Goal: Information Seeking & Learning: Check status

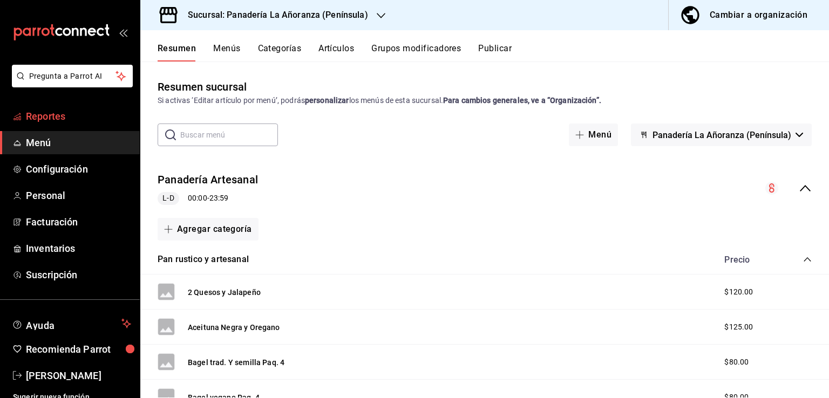
click at [49, 112] on span "Reportes" at bounding box center [78, 116] width 105 height 15
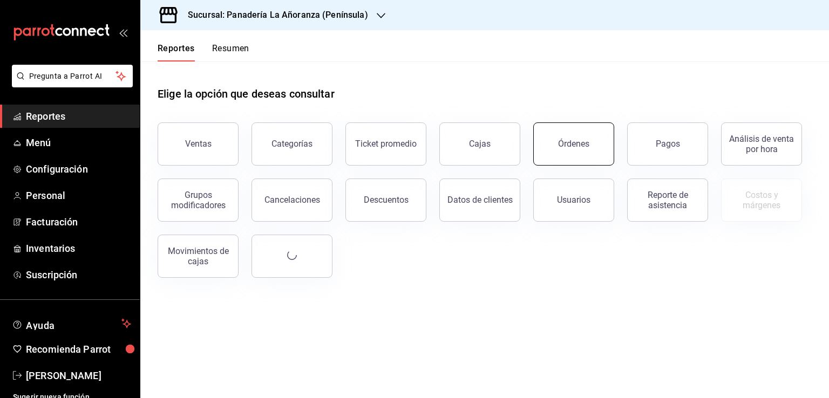
click at [566, 151] on button "Órdenes" at bounding box center [573, 144] width 81 height 43
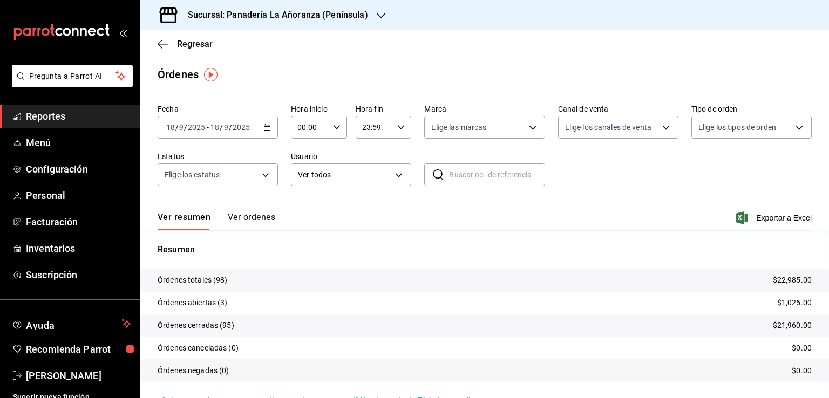
click at [381, 16] on icon "button" at bounding box center [381, 15] width 9 height 9
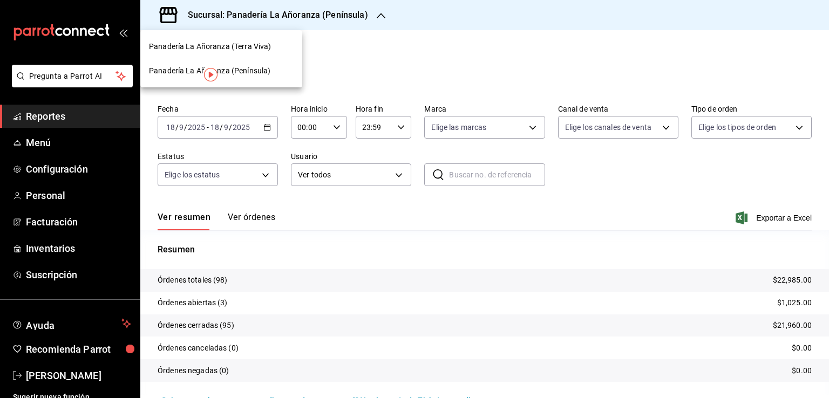
click at [249, 51] on span "Panadería La Añoranza (Terra Viva)" at bounding box center [210, 46] width 122 height 11
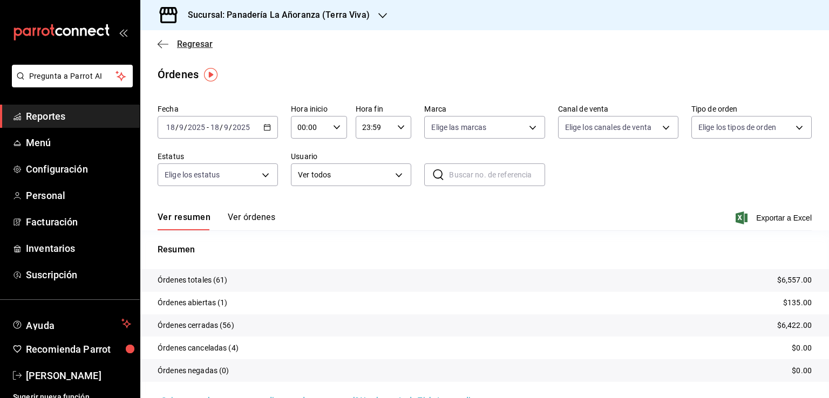
click at [168, 40] on icon "button" at bounding box center [163, 44] width 11 height 10
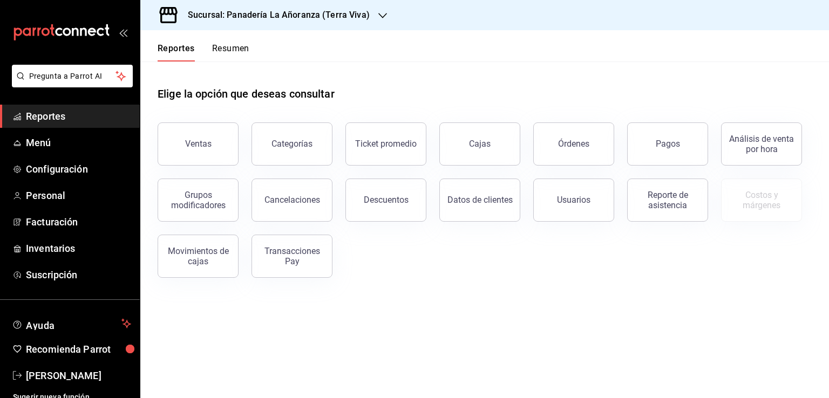
click at [241, 52] on button "Resumen" at bounding box center [230, 52] width 37 height 18
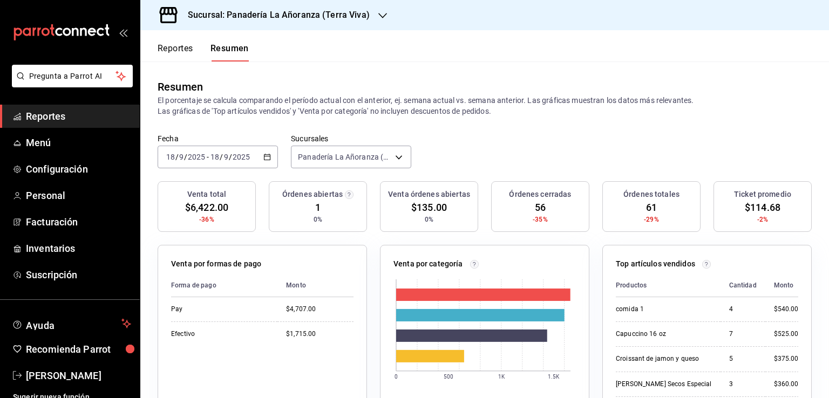
scroll to position [54, 0]
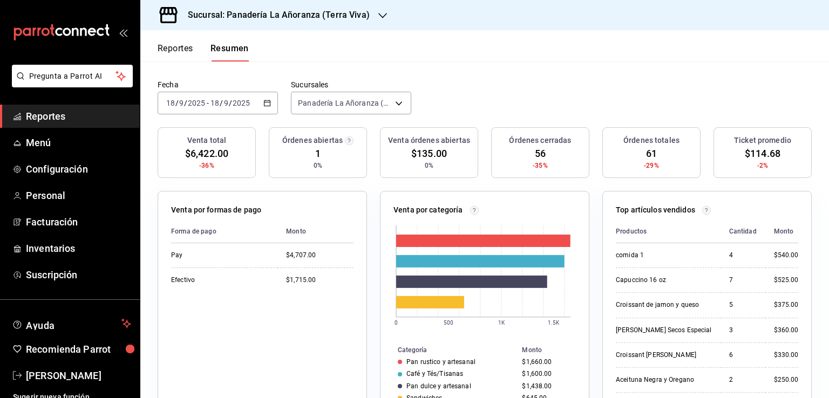
click at [383, 17] on div "Sucursal: Panadería La Añoranza (Terra Viva)" at bounding box center [270, 15] width 242 height 30
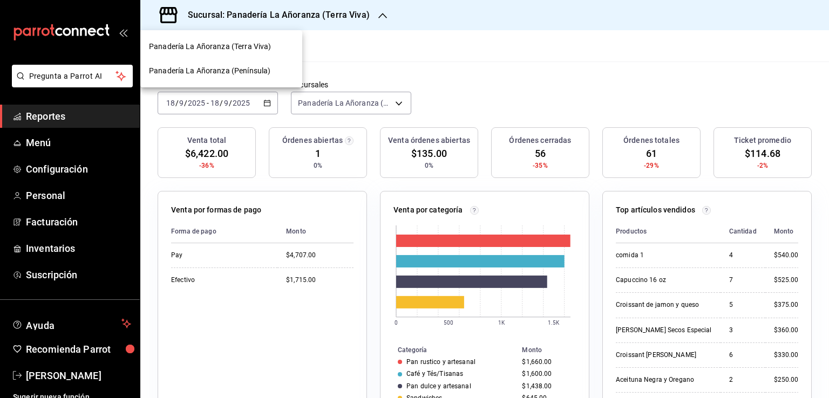
click at [260, 67] on span "Panadería La Añoranza (Península)" at bounding box center [209, 70] width 121 height 11
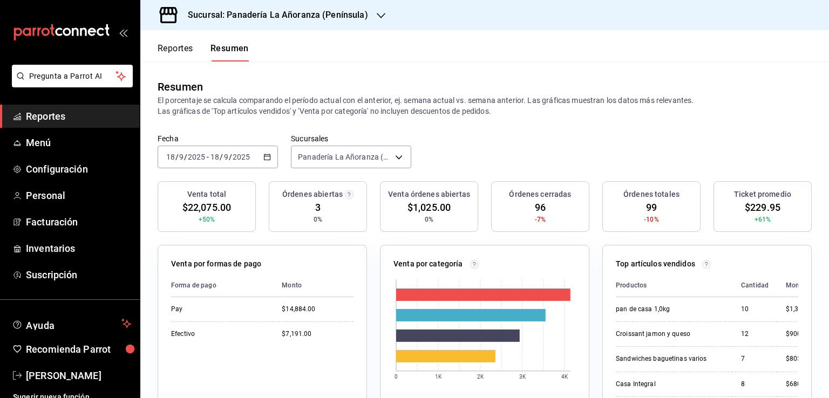
click at [46, 117] on span "Reportes" at bounding box center [78, 116] width 105 height 15
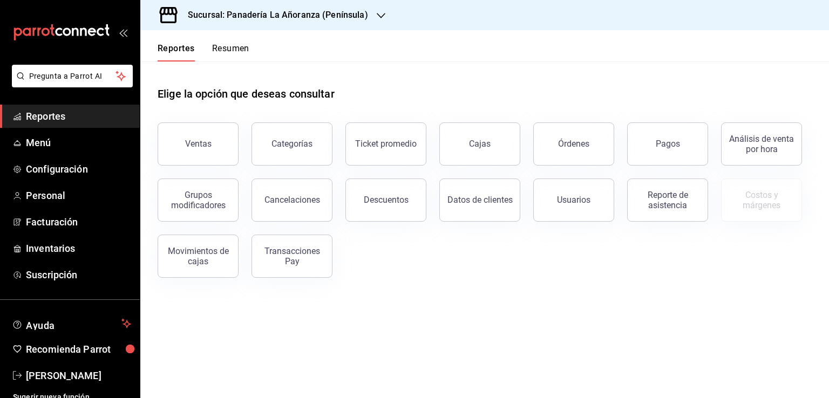
click at [231, 52] on button "Resumen" at bounding box center [230, 52] width 37 height 18
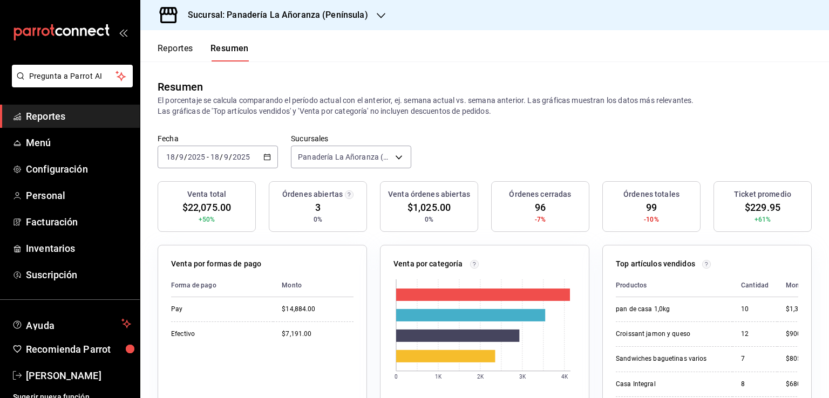
click at [225, 160] on input "9" at bounding box center [225, 157] width 5 height 9
click at [196, 257] on span "Mes actual" at bounding box center [209, 262] width 84 height 11
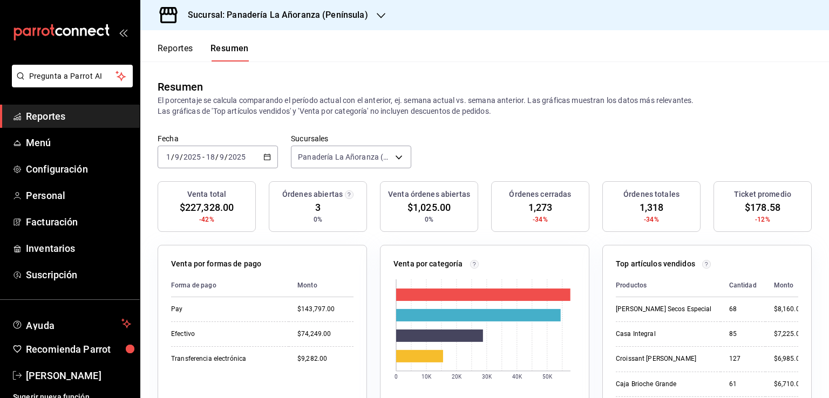
click at [370, 17] on div "Sucursal: Panadería La Añoranza (Península)" at bounding box center [269, 15] width 241 height 30
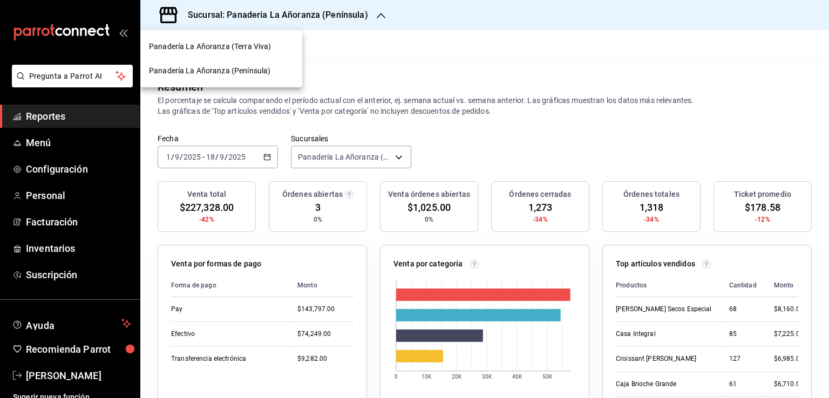
click at [267, 45] on span "Panadería La Añoranza (Terra Viva)" at bounding box center [210, 46] width 122 height 11
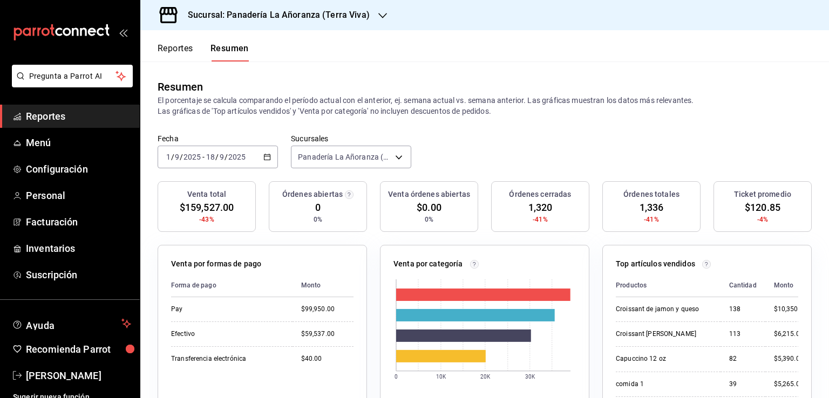
click at [35, 113] on span "Reportes" at bounding box center [78, 116] width 105 height 15
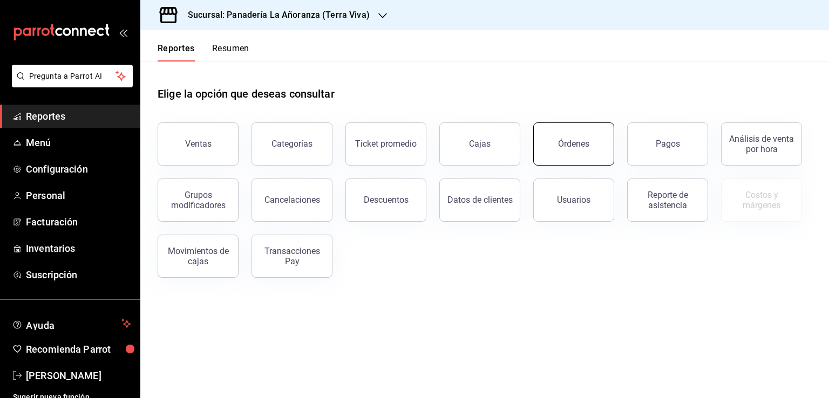
click at [572, 150] on button "Órdenes" at bounding box center [573, 144] width 81 height 43
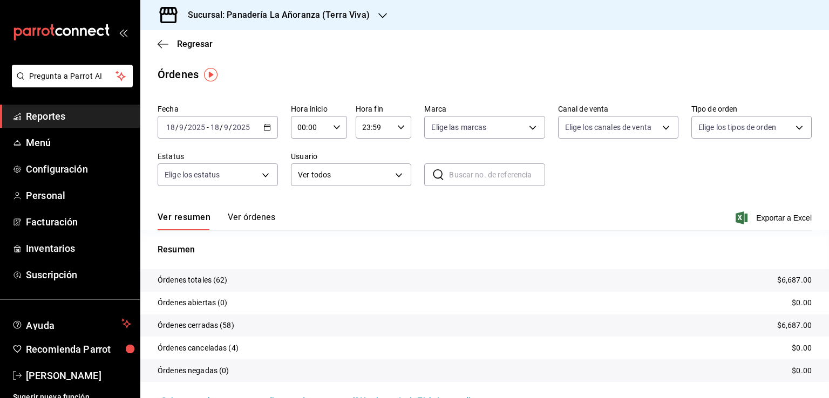
click at [381, 17] on icon "button" at bounding box center [382, 15] width 9 height 9
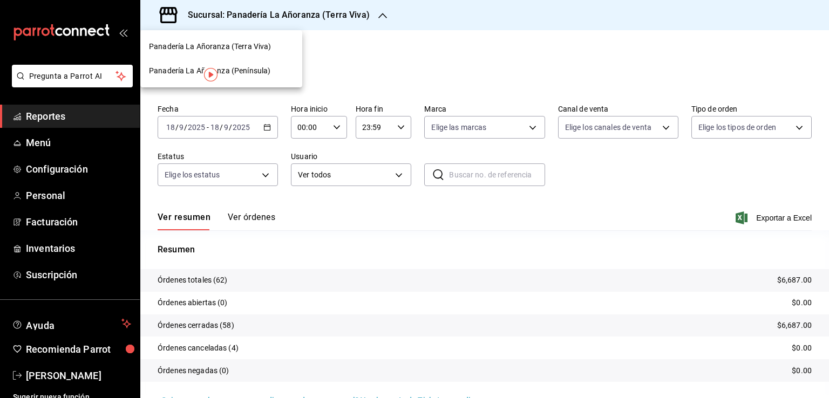
click at [231, 70] on span "Panadería La Añoranza (Península)" at bounding box center [209, 70] width 121 height 11
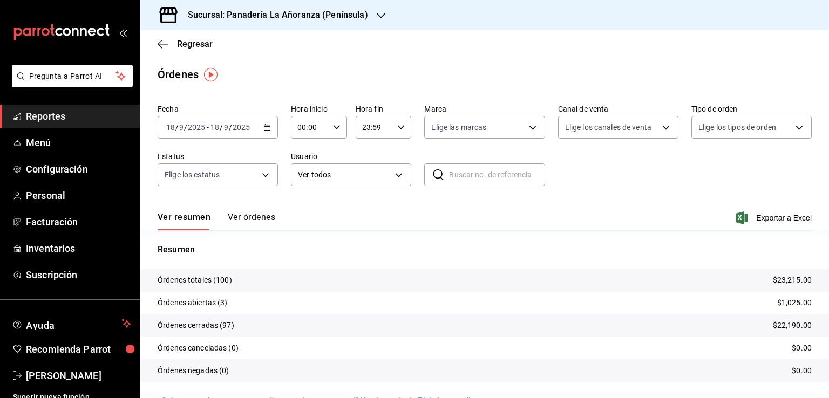
click at [56, 109] on span "Reportes" at bounding box center [78, 116] width 105 height 15
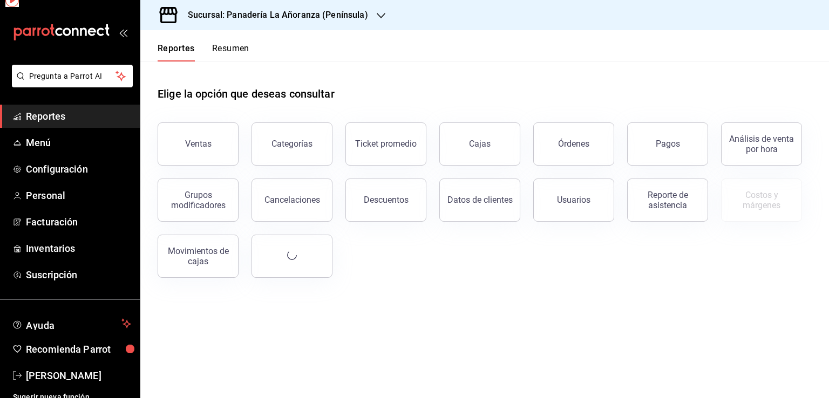
click at [55, 118] on span "Reportes" at bounding box center [78, 116] width 105 height 15
click at [599, 139] on button "Órdenes" at bounding box center [573, 144] width 81 height 43
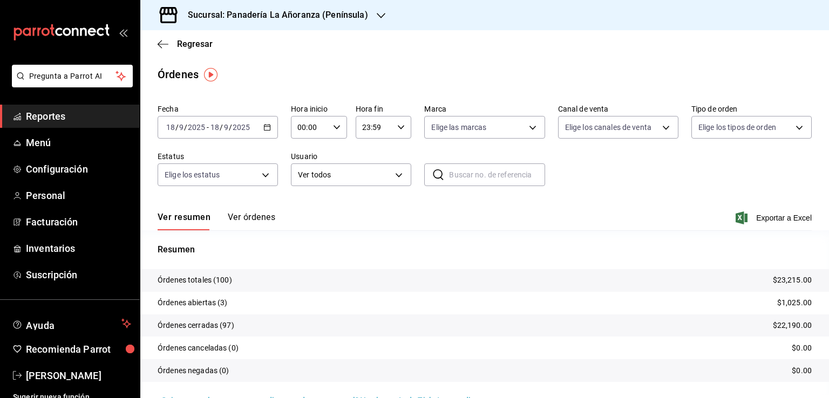
click at [378, 13] on icon "button" at bounding box center [381, 15] width 9 height 9
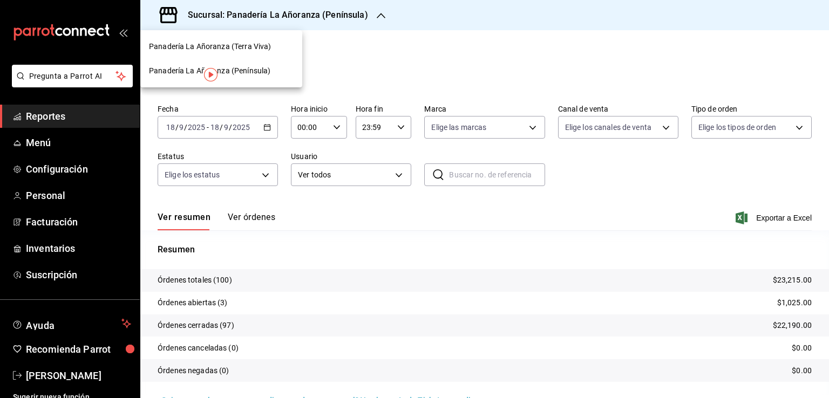
click at [250, 72] on span "Panadería La Añoranza (Península)" at bounding box center [209, 70] width 121 height 11
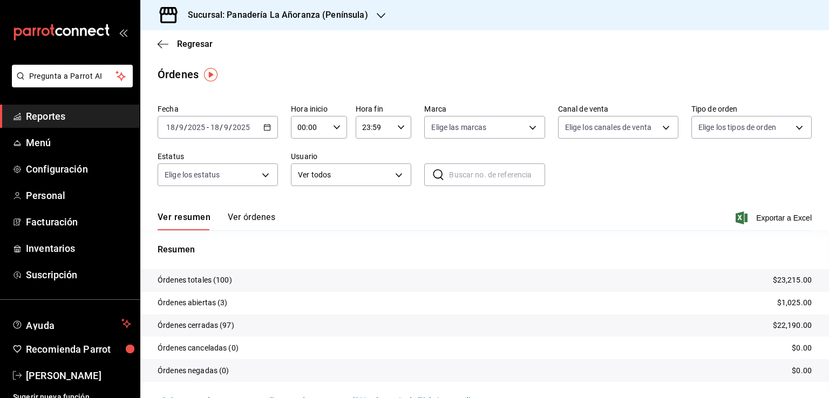
click at [371, 19] on div "Sucursal: Panadería La Añoranza (Península)" at bounding box center [269, 15] width 241 height 30
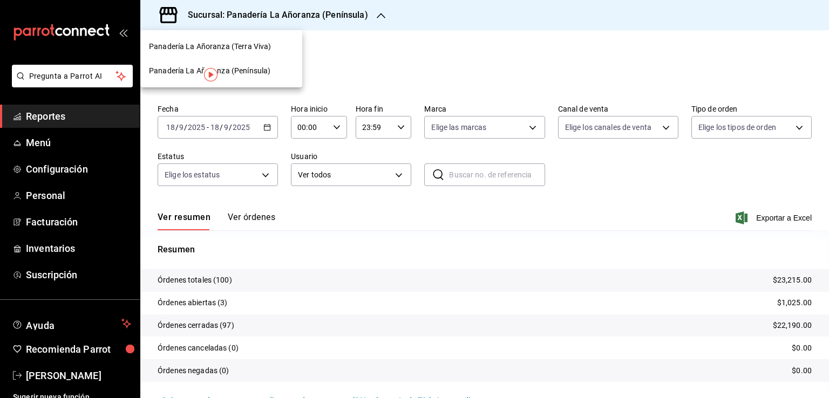
click at [265, 43] on span "Panadería La Añoranza (Terra Viva)" at bounding box center [210, 46] width 122 height 11
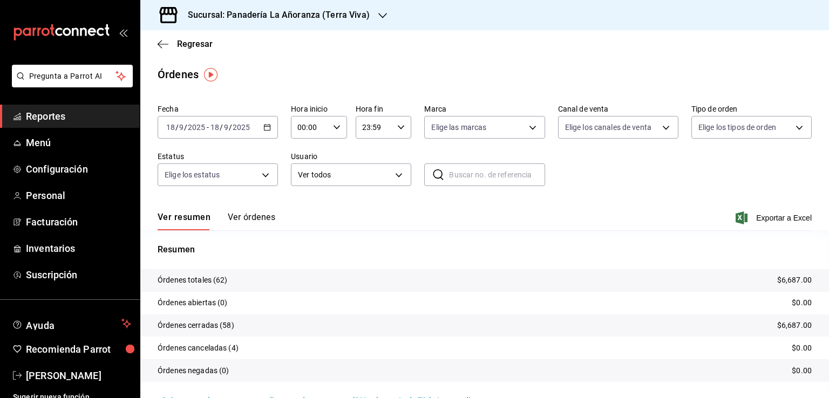
click at [44, 121] on span "Reportes" at bounding box center [78, 116] width 105 height 15
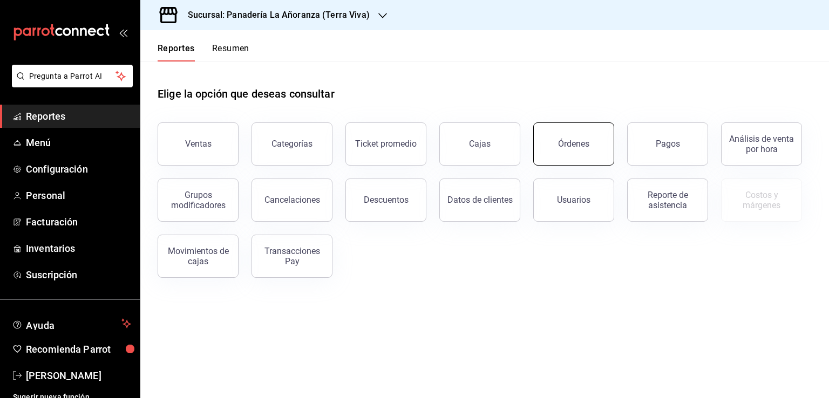
click at [578, 145] on div "Órdenes" at bounding box center [573, 144] width 31 height 10
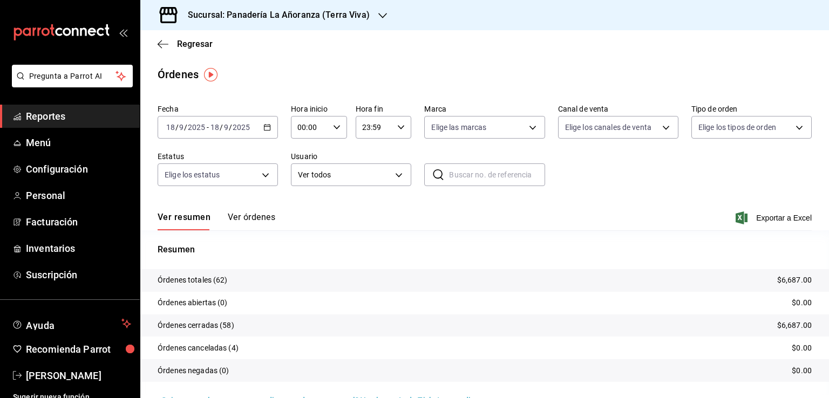
click at [378, 19] on icon "button" at bounding box center [382, 15] width 9 height 9
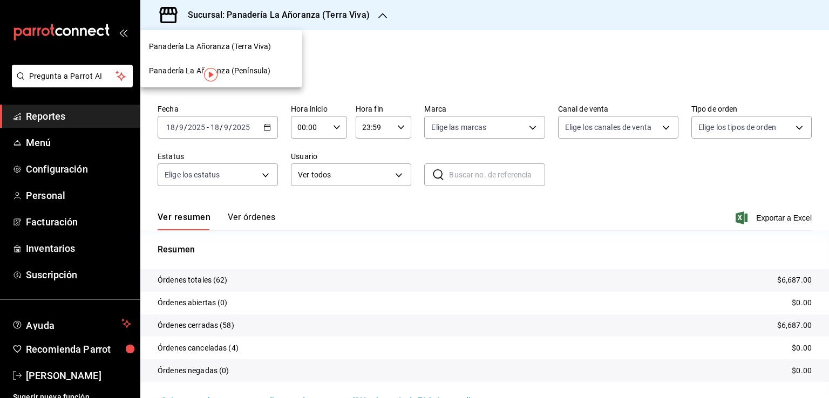
click at [254, 71] on span "Panadería La Añoranza (Península)" at bounding box center [209, 70] width 121 height 11
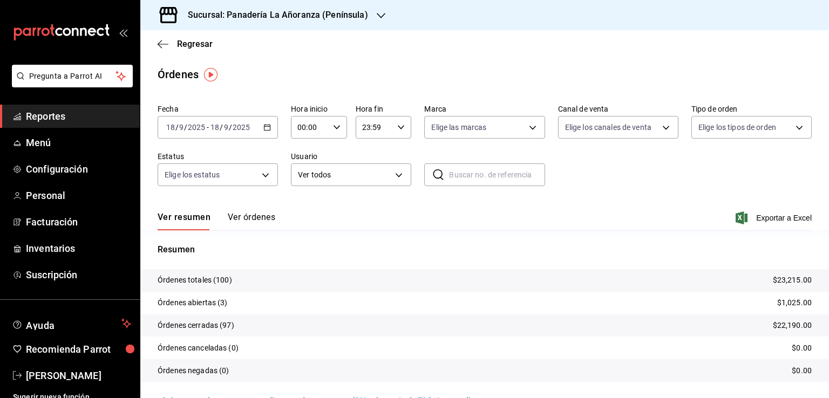
click at [53, 117] on span "Reportes" at bounding box center [78, 116] width 105 height 15
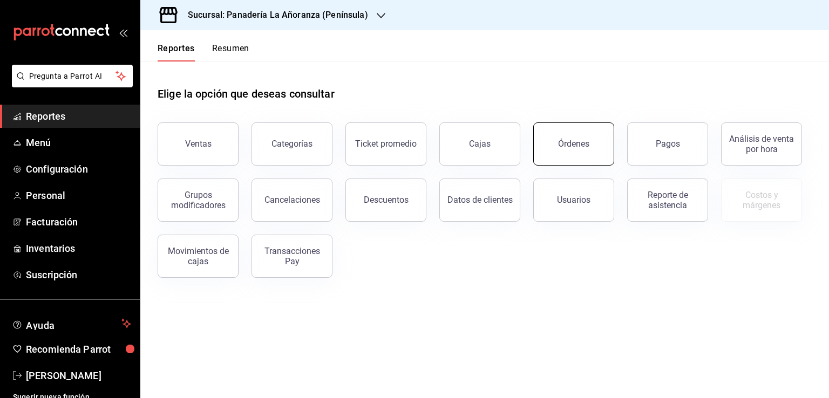
click at [584, 159] on button "Órdenes" at bounding box center [573, 144] width 81 height 43
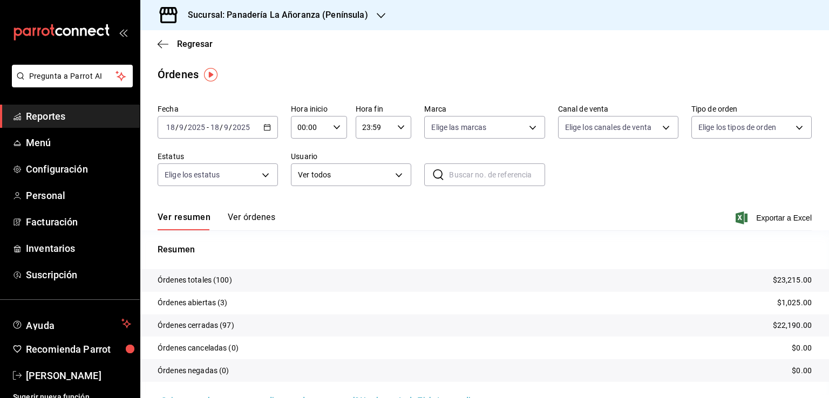
click at [58, 116] on span "Reportes" at bounding box center [78, 116] width 105 height 15
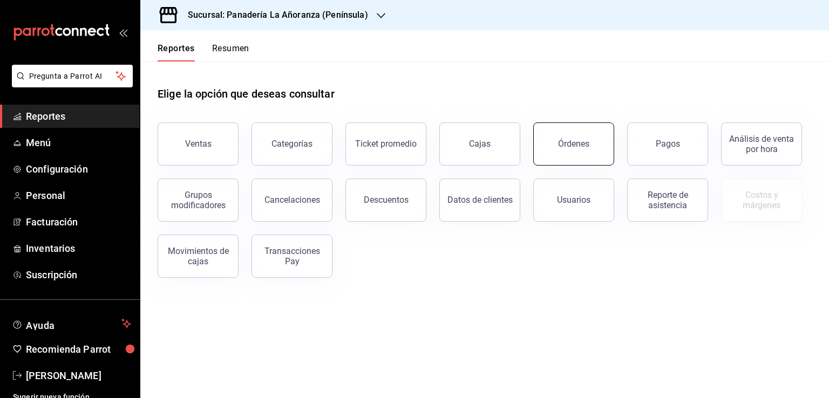
click at [581, 150] on button "Órdenes" at bounding box center [573, 144] width 81 height 43
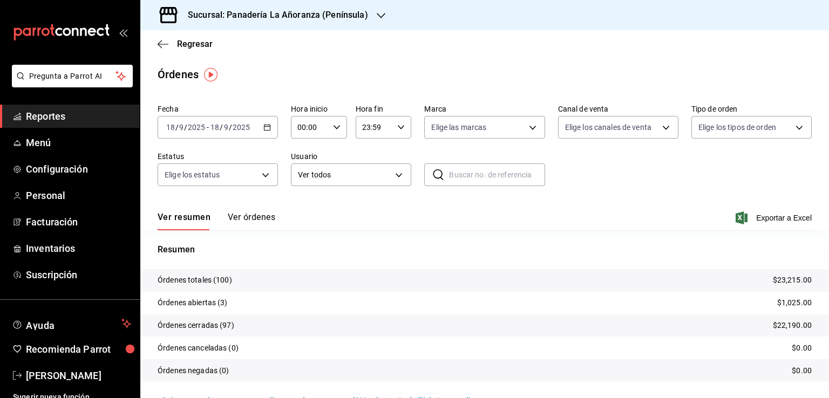
click at [45, 121] on span "Reportes" at bounding box center [78, 116] width 105 height 15
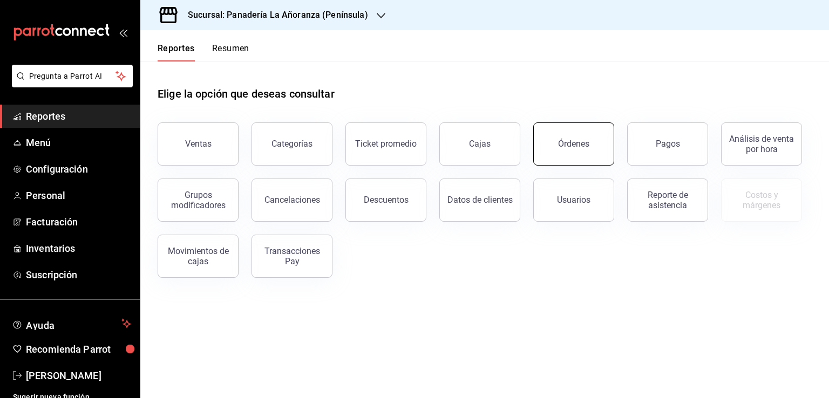
click at [572, 127] on button "Órdenes" at bounding box center [573, 144] width 81 height 43
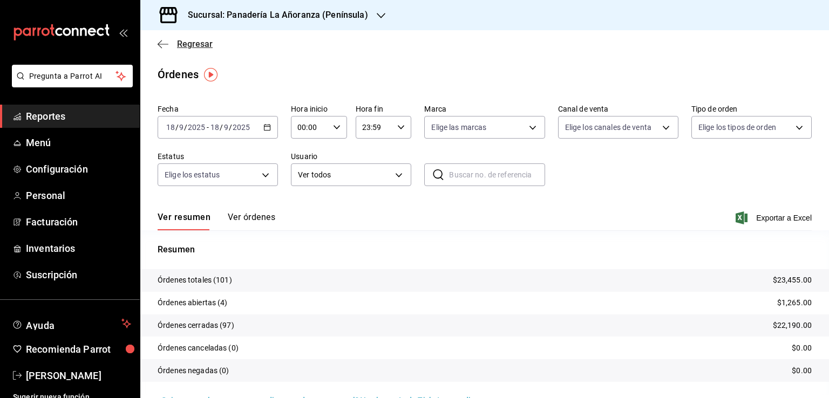
click at [161, 44] on icon "button" at bounding box center [163, 44] width 11 height 10
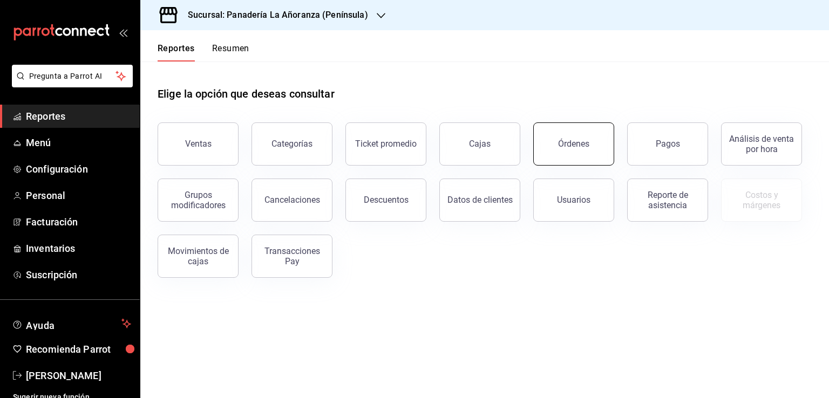
click at [544, 143] on button "Órdenes" at bounding box center [573, 144] width 81 height 43
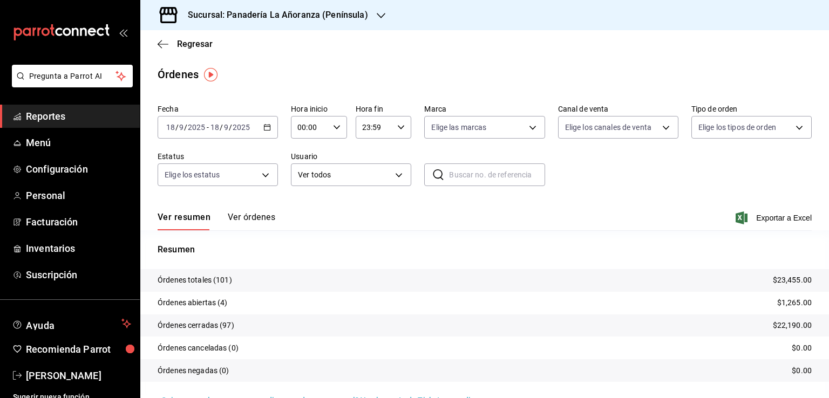
click at [380, 16] on icon "button" at bounding box center [381, 15] width 9 height 9
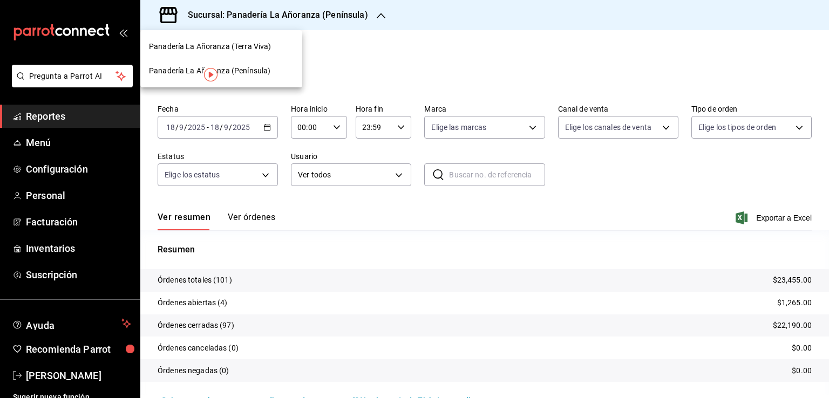
click at [259, 48] on span "Panadería La Añoranza (Terra Viva)" at bounding box center [210, 46] width 122 height 11
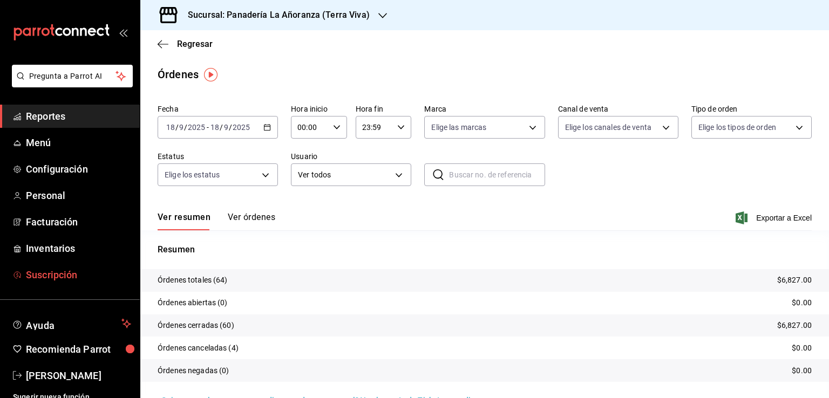
click at [46, 271] on span "Suscripción" at bounding box center [78, 275] width 105 height 15
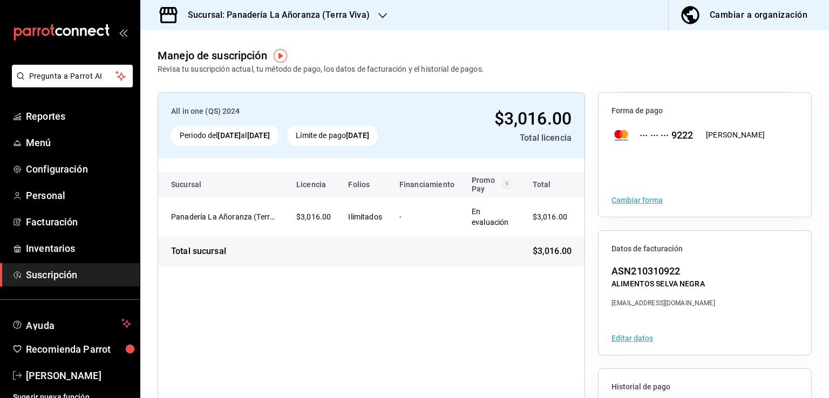
click at [381, 13] on icon "button" at bounding box center [382, 15] width 9 height 9
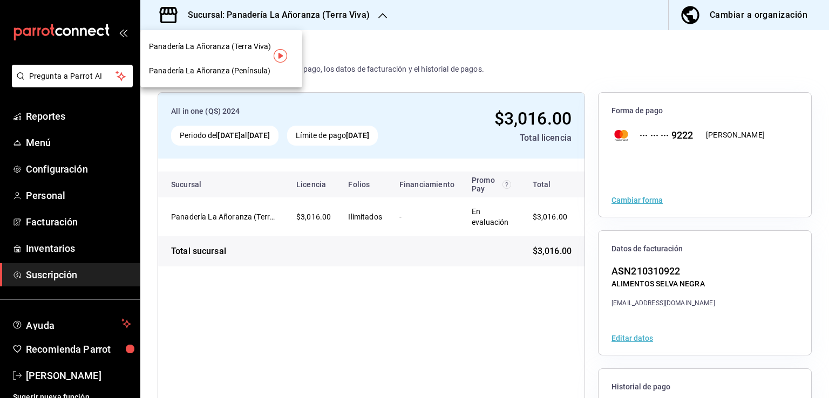
click at [241, 72] on span "Panadería La Añoranza (Península)" at bounding box center [209, 70] width 121 height 11
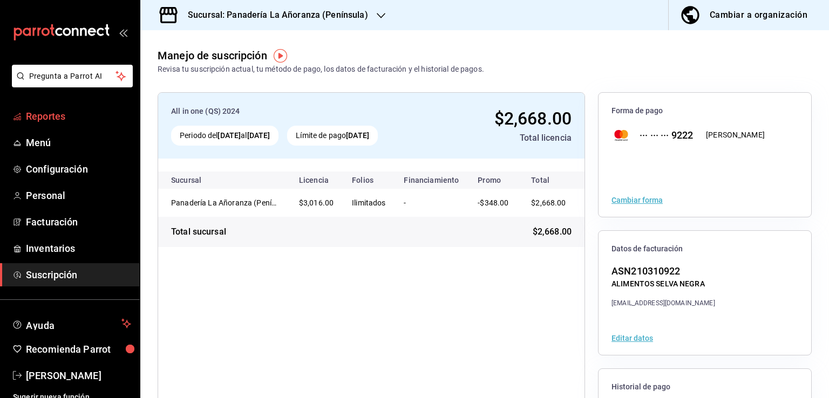
click at [40, 121] on span "Reportes" at bounding box center [78, 116] width 105 height 15
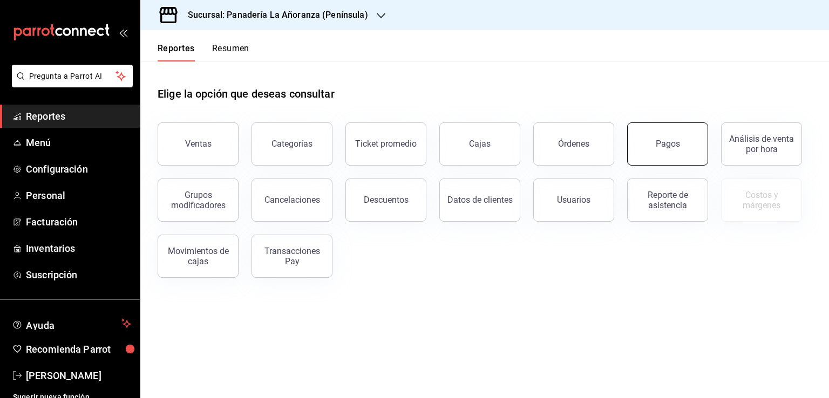
click at [671, 143] on div "Pagos" at bounding box center [668, 144] width 24 height 10
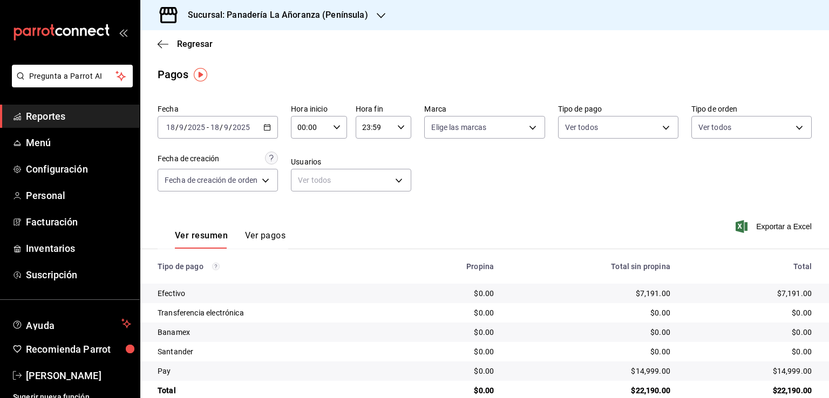
scroll to position [20, 0]
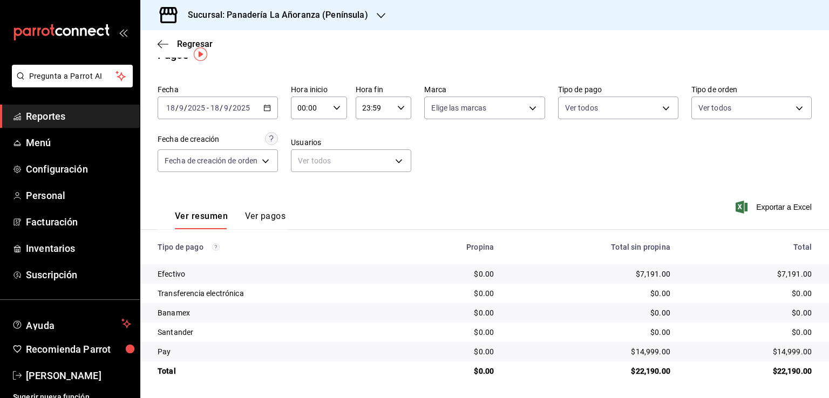
click at [382, 15] on div "Sucursal: Panadería La Añoranza (Península)" at bounding box center [269, 15] width 241 height 30
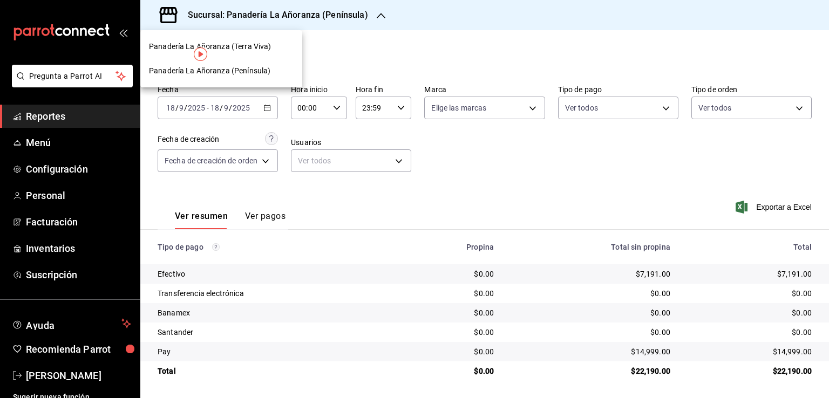
click at [250, 52] on div "Panadería La Añoranza (Terra Viva)" at bounding box center [221, 47] width 162 height 24
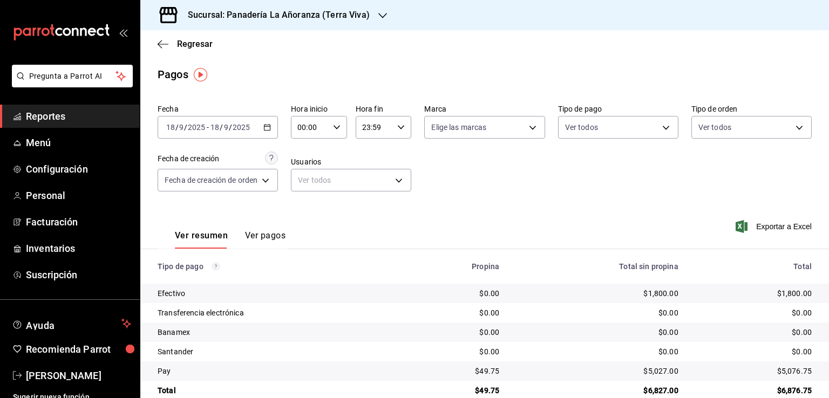
click at [52, 120] on span "Reportes" at bounding box center [78, 116] width 105 height 15
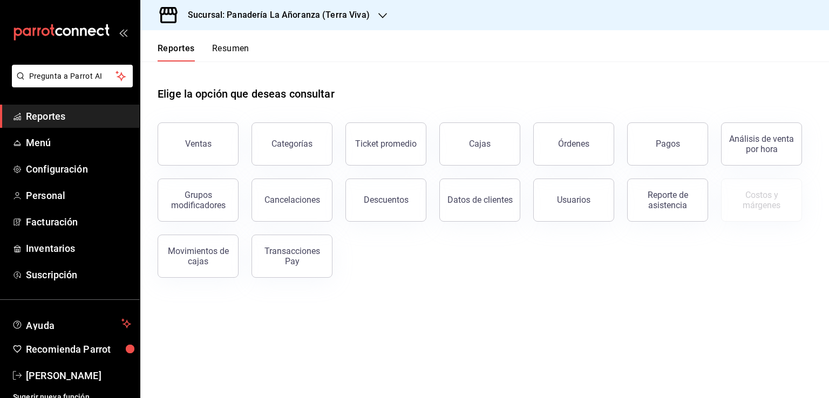
click at [56, 118] on span "Reportes" at bounding box center [78, 116] width 105 height 15
click at [584, 148] on div "Órdenes" at bounding box center [573, 144] width 31 height 10
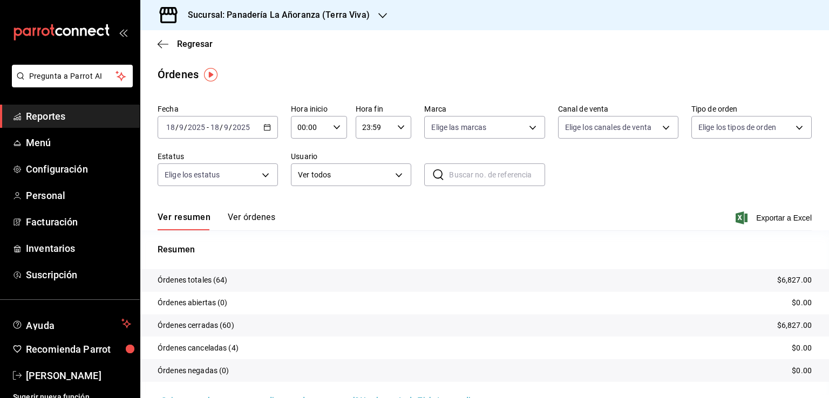
click at [378, 14] on icon "button" at bounding box center [382, 15] width 9 height 9
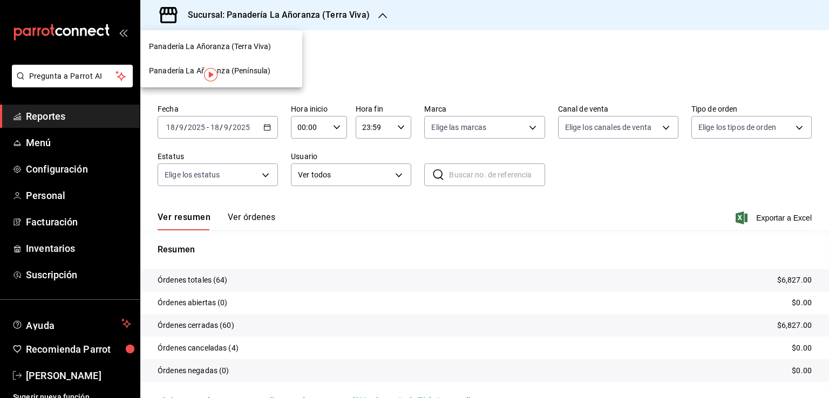
click at [252, 69] on span "Panadería La Añoranza (Península)" at bounding box center [209, 70] width 121 height 11
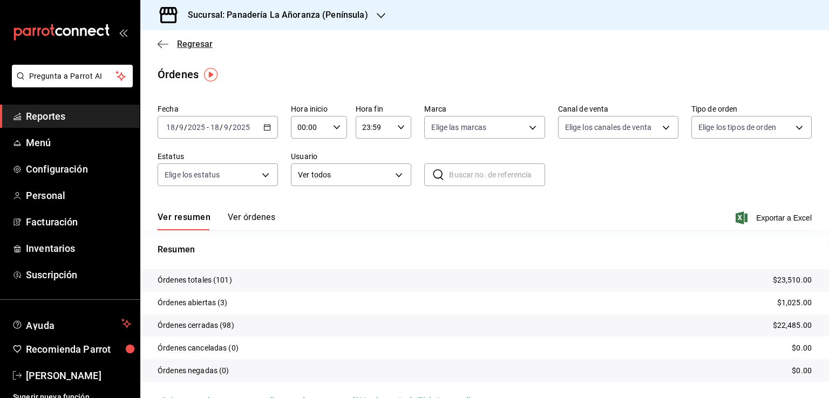
click at [163, 43] on icon "button" at bounding box center [163, 44] width 11 height 10
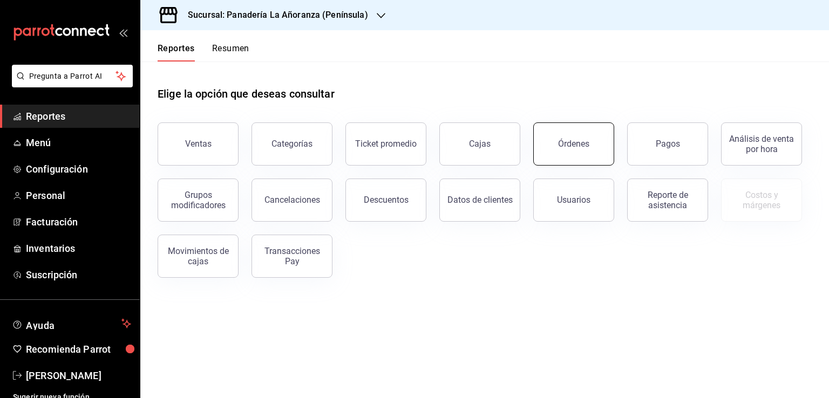
click at [554, 148] on button "Órdenes" at bounding box center [573, 144] width 81 height 43
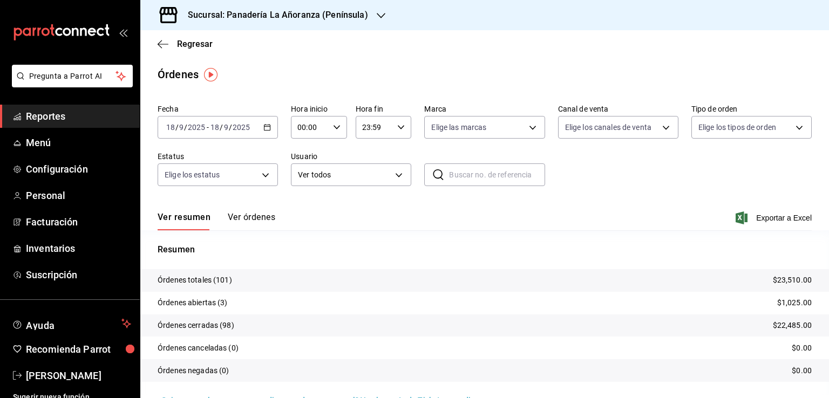
click at [379, 18] on icon "button" at bounding box center [381, 15] width 9 height 9
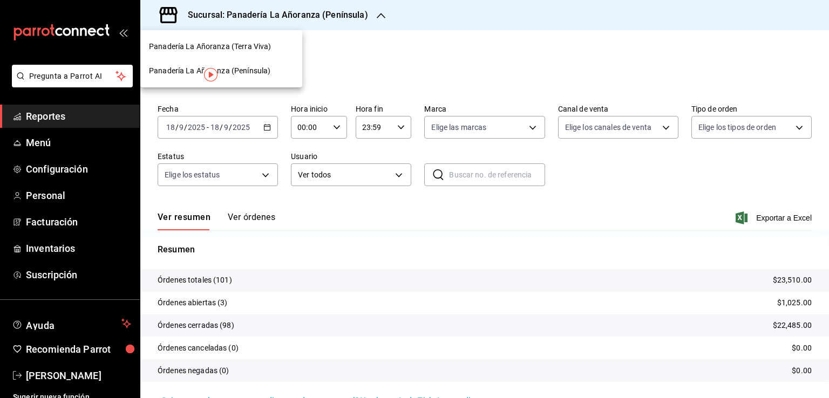
click at [250, 48] on span "Panadería La Añoranza (Terra Viva)" at bounding box center [210, 46] width 122 height 11
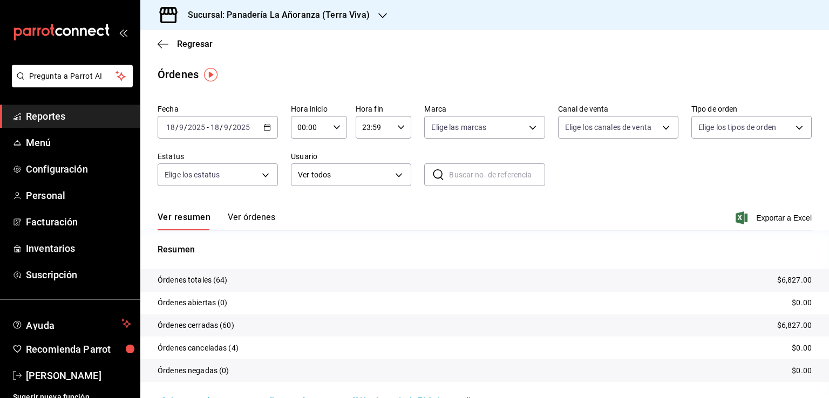
click at [50, 118] on span "Reportes" at bounding box center [78, 116] width 105 height 15
